Goal: Task Accomplishment & Management: Manage account settings

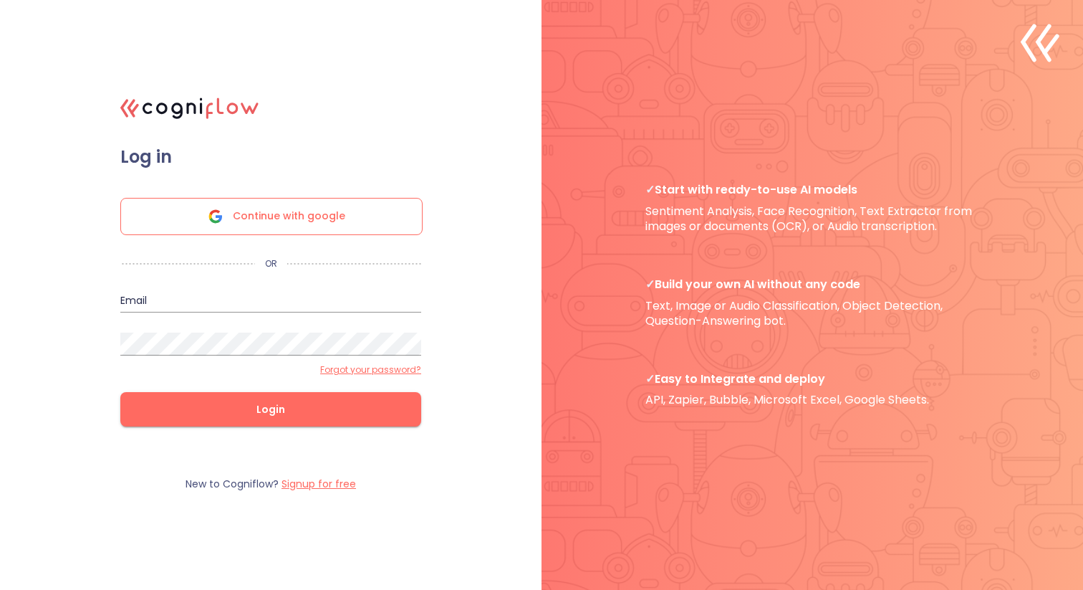
click at [236, 304] on input "email" at bounding box center [270, 300] width 301 height 23
click at [357, 295] on input "[EMAIL_ADDRESS][DOMAIN_NAME]" at bounding box center [270, 300] width 301 height 23
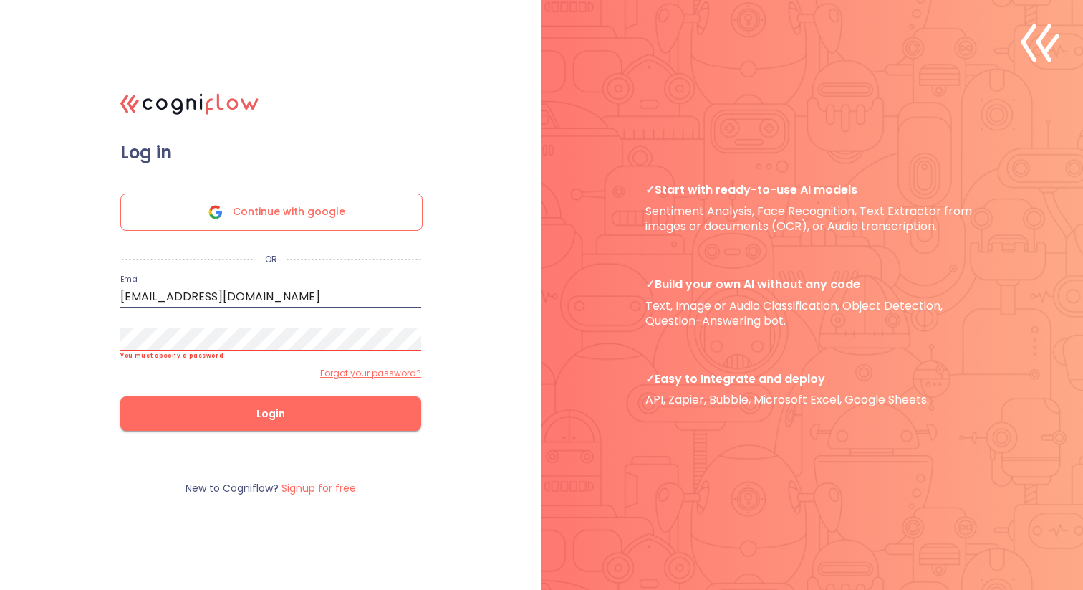
click at [415, 297] on keeper-lock "Open Keeper Popup" at bounding box center [410, 296] width 17 height 17
click at [403, 293] on keeper-lock "Open Keeper Popup" at bounding box center [410, 296] width 17 height 17
type input "[EMAIL_ADDRESS][DOMAIN_NAME]"
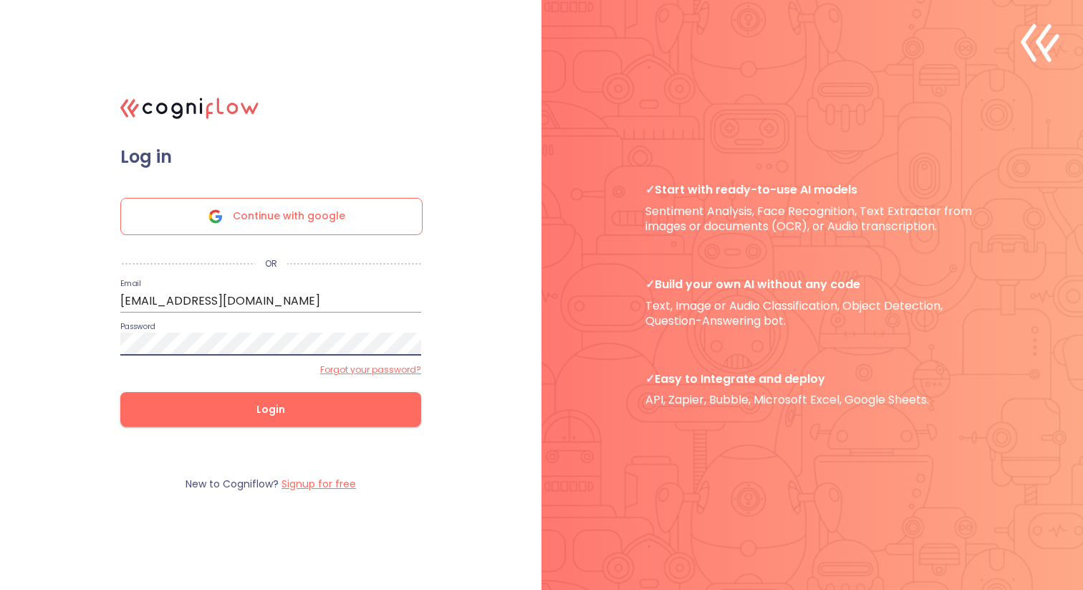
click at [265, 402] on span "Login" at bounding box center [270, 409] width 255 height 18
